Goal: Information Seeking & Learning: Learn about a topic

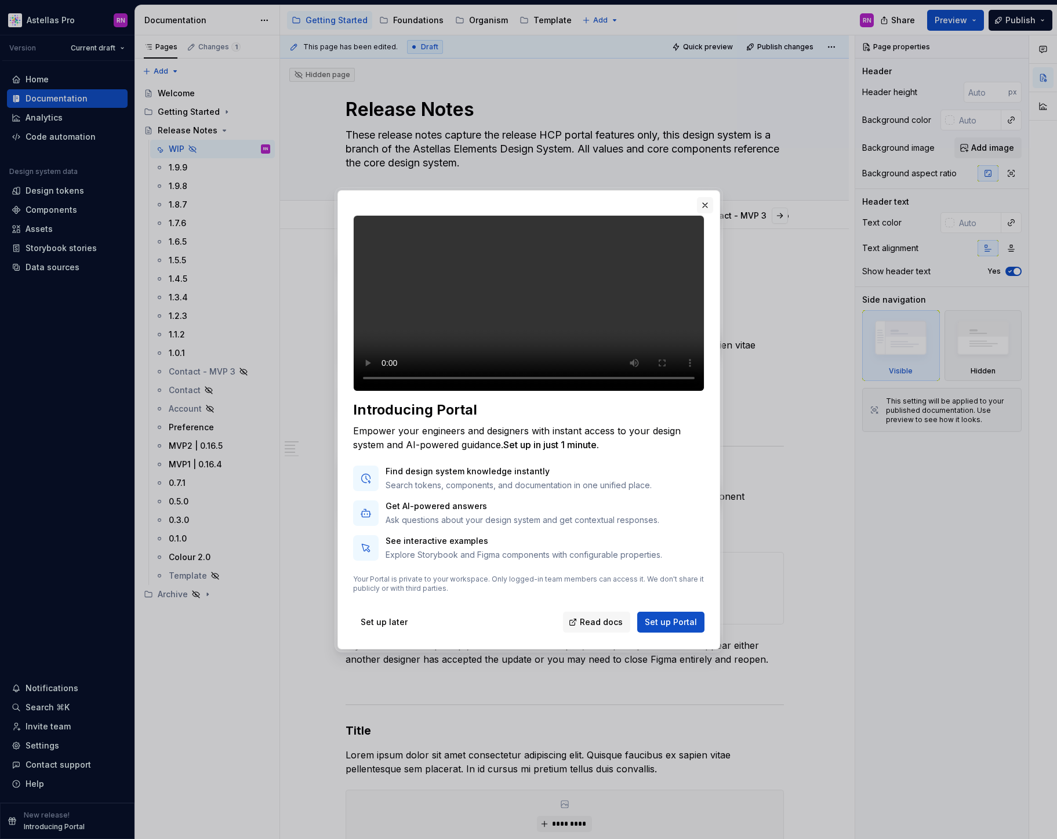
click at [701, 197] on button "button" at bounding box center [705, 205] width 16 height 16
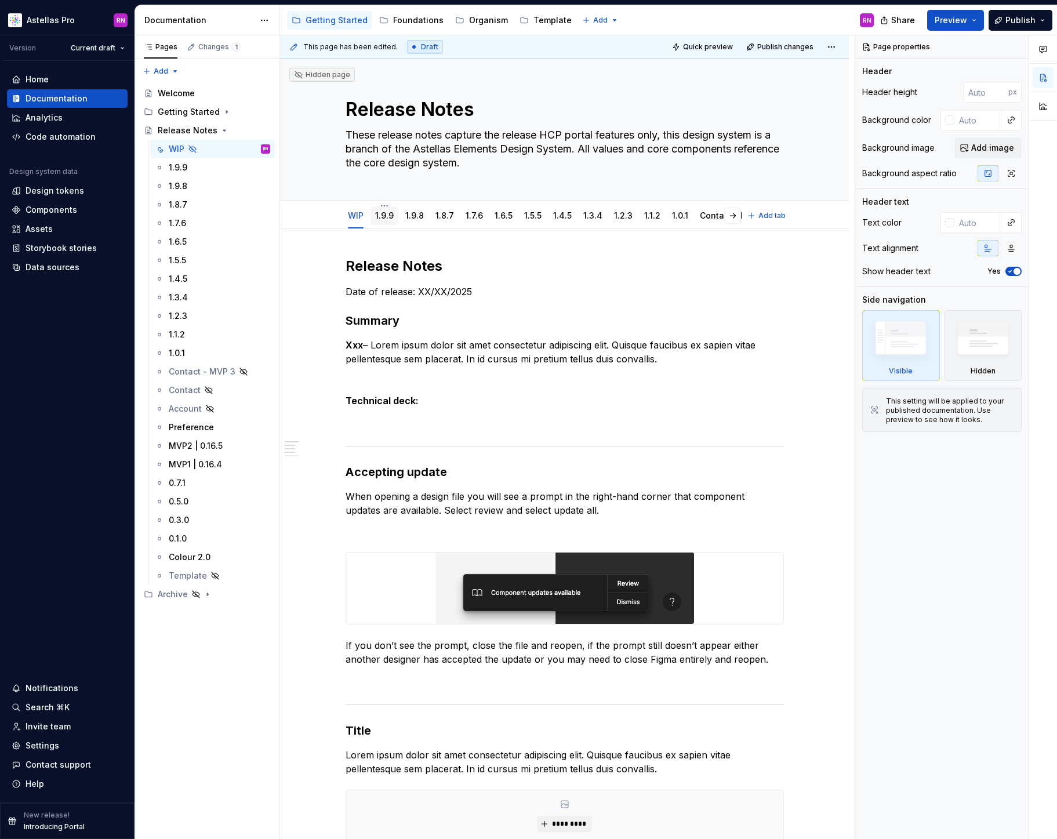
click at [383, 216] on link "1.9.9" at bounding box center [384, 215] width 19 height 10
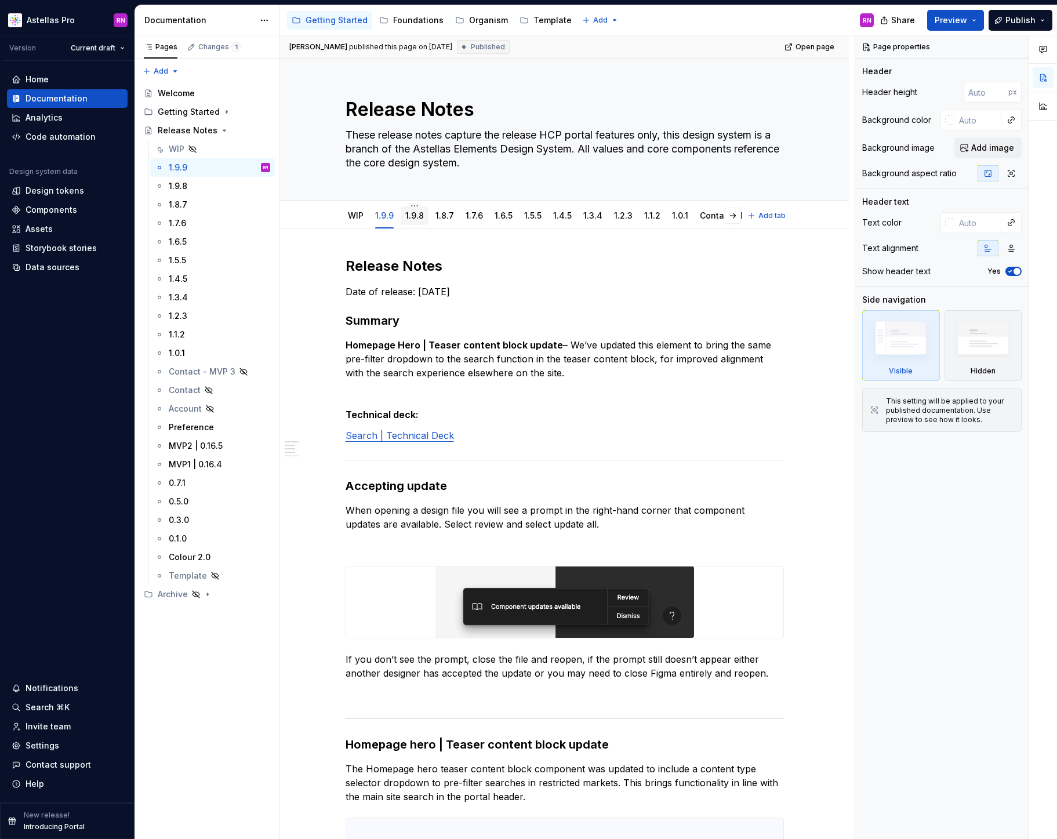
click at [417, 217] on link "1.9.8" at bounding box center [414, 215] width 19 height 10
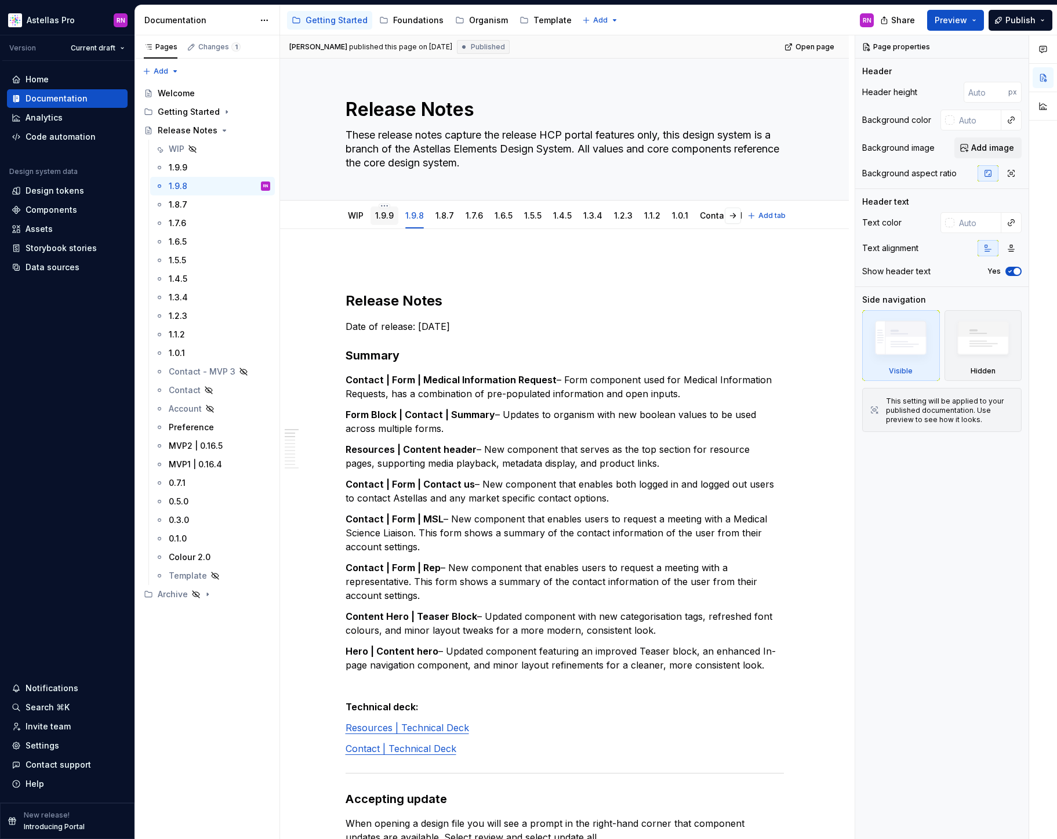
click at [390, 217] on link "1.9.9" at bounding box center [384, 215] width 19 height 10
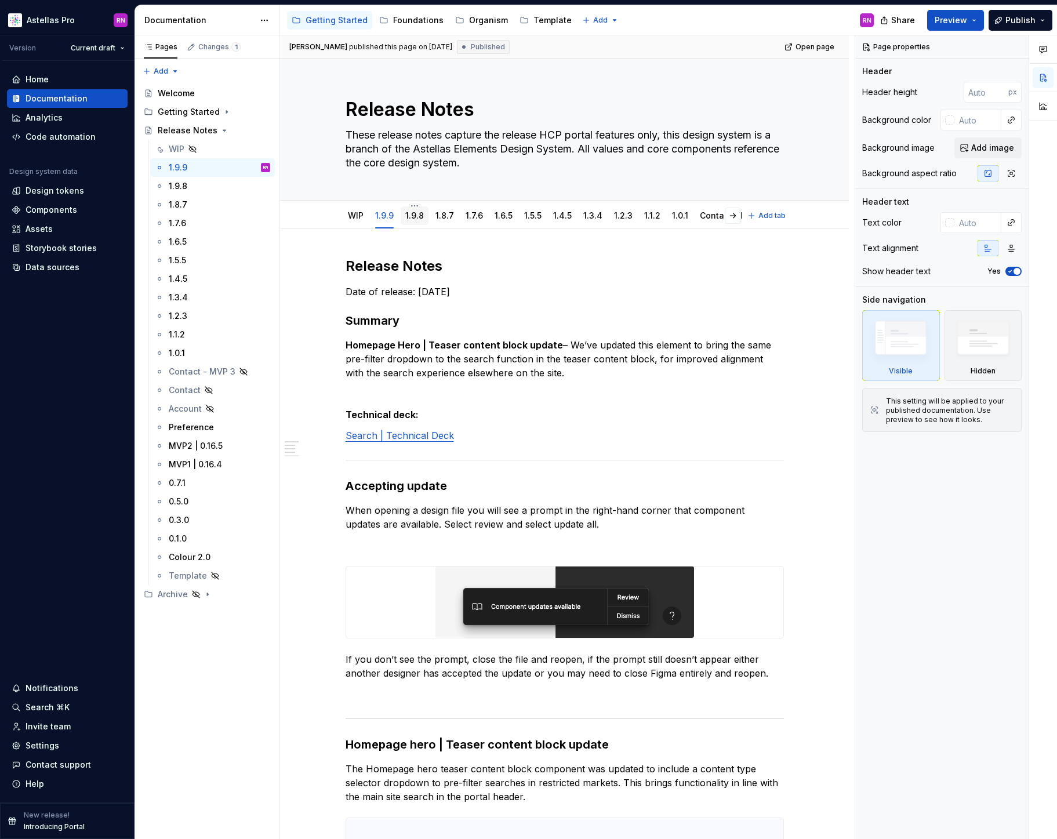
click at [416, 215] on link "1.9.8" at bounding box center [414, 215] width 19 height 10
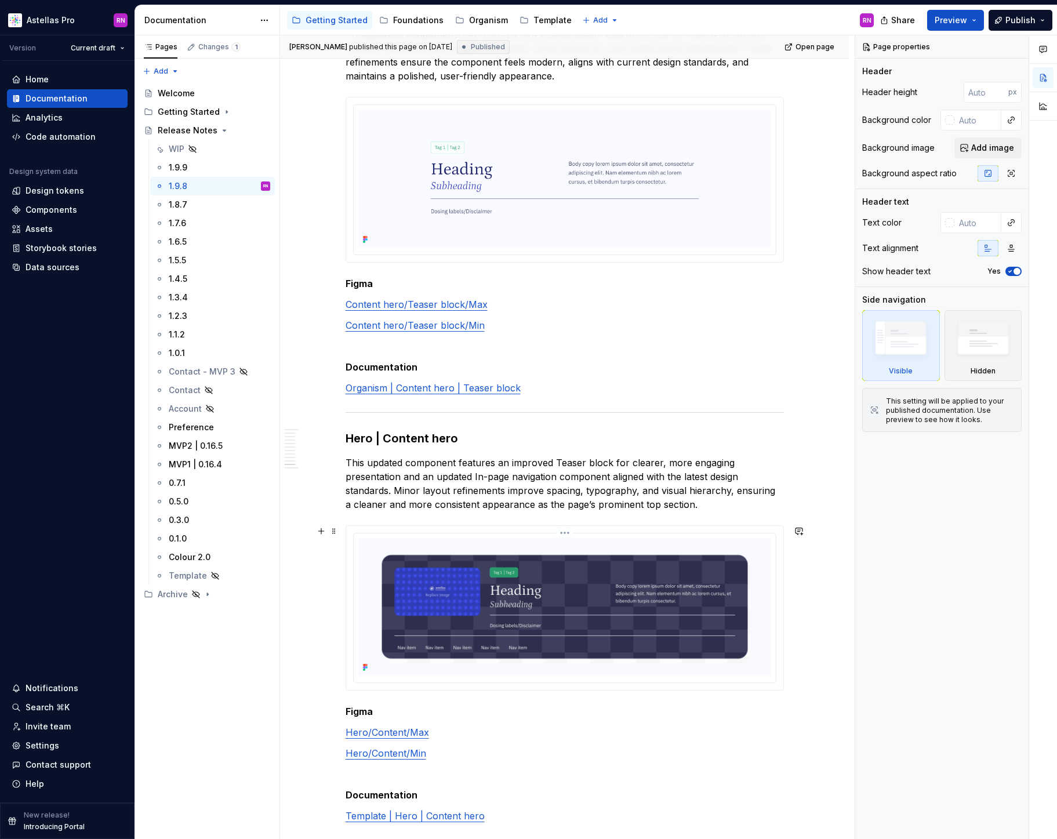
scroll to position [4734, 0]
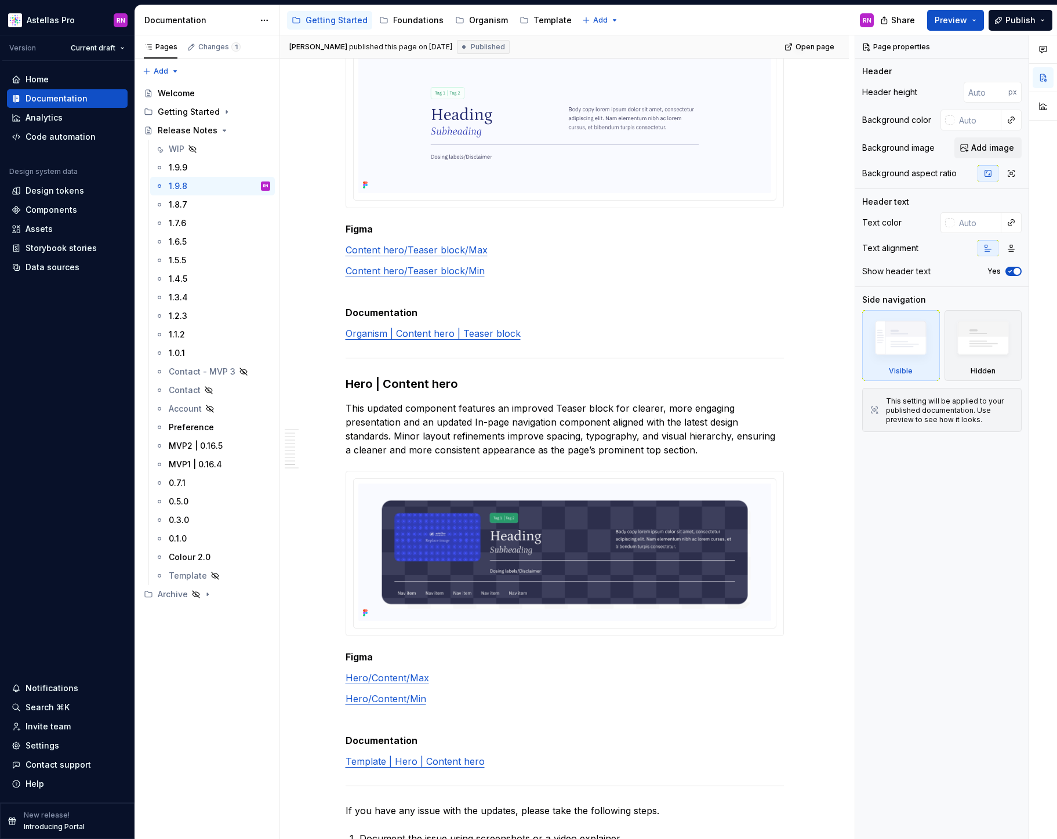
type textarea "*"
